Goal: Task Accomplishment & Management: Manage account settings

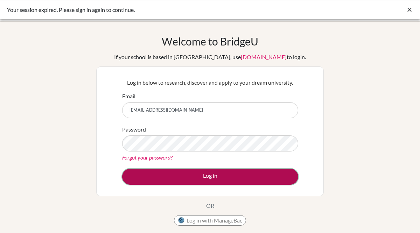
click at [202, 178] on button "Log in" at bounding box center [210, 177] width 176 height 16
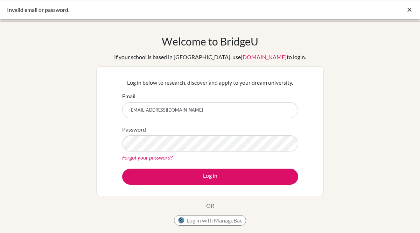
click at [213, 101] on div "Email 50784@aisa.sch.ae" at bounding box center [210, 105] width 176 height 26
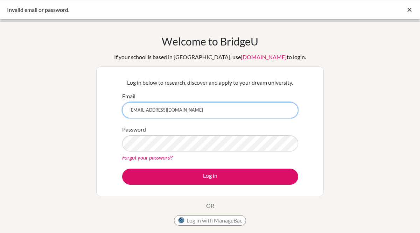
click at [210, 108] on input "[EMAIL_ADDRESS][DOMAIN_NAME]" at bounding box center [210, 110] width 176 height 16
type input "[EMAIL_ADDRESS][DOMAIN_NAME]"
click at [122, 169] on button "Log in" at bounding box center [210, 177] width 176 height 16
